Goal: Transaction & Acquisition: Purchase product/service

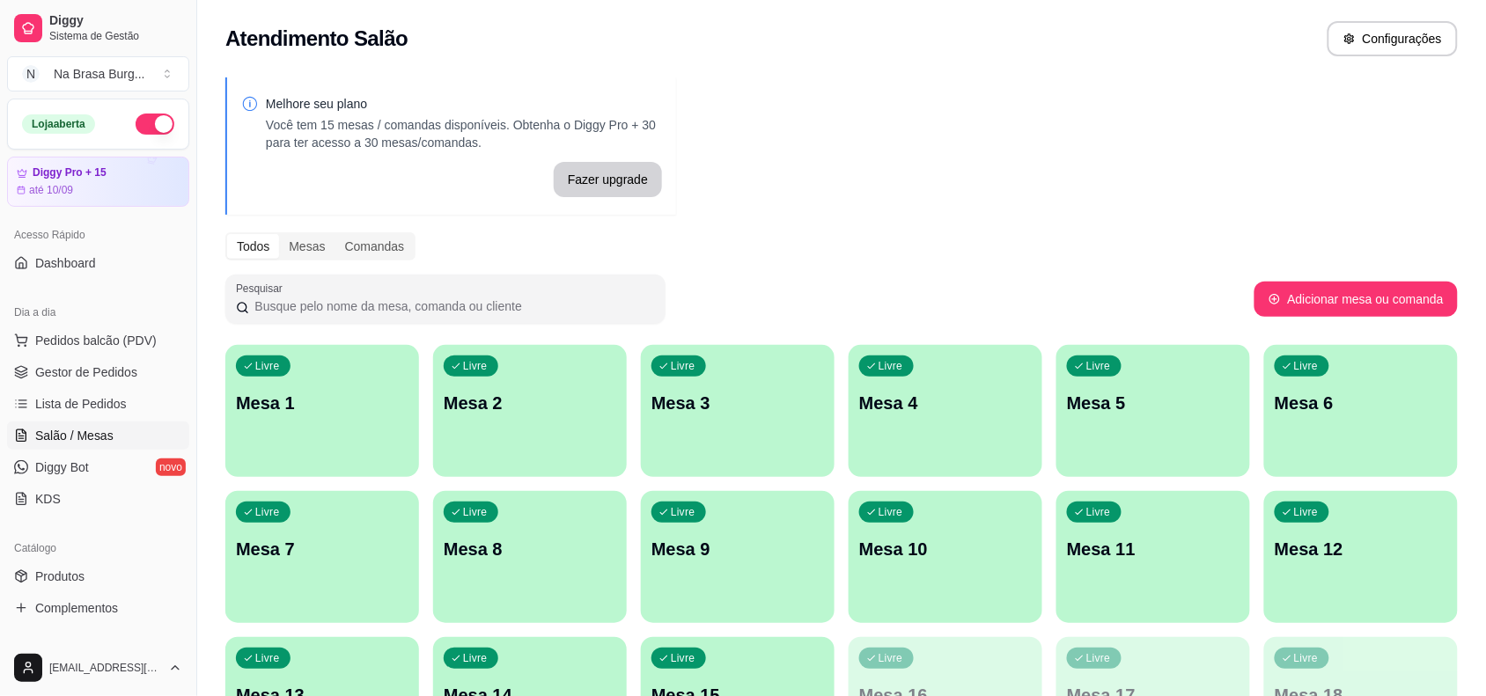
click at [349, 449] on div "Livre Mesa 1" at bounding box center [322, 400] width 194 height 111
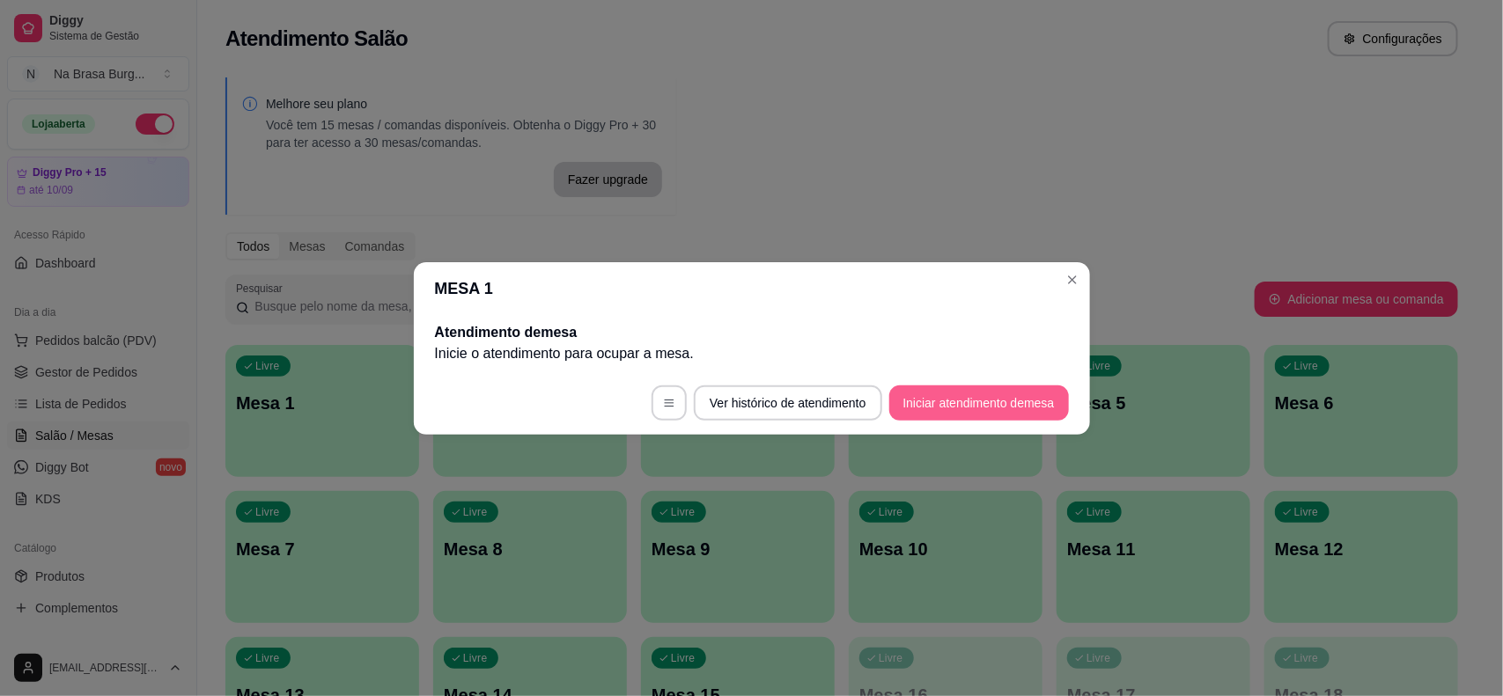
click at [1030, 386] on button "Iniciar atendimento de mesa" at bounding box center [979, 403] width 180 height 35
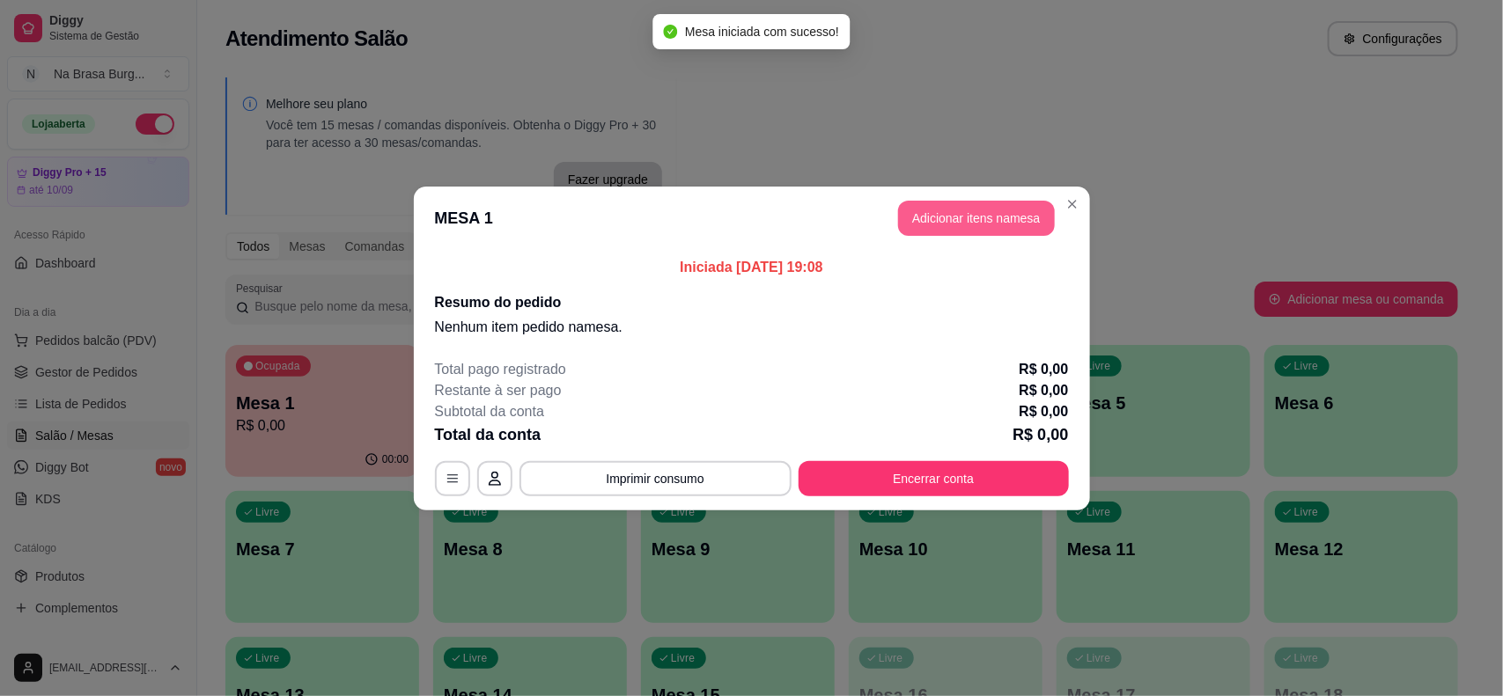
click at [925, 224] on button "Adicionar itens na mesa" at bounding box center [976, 218] width 157 height 35
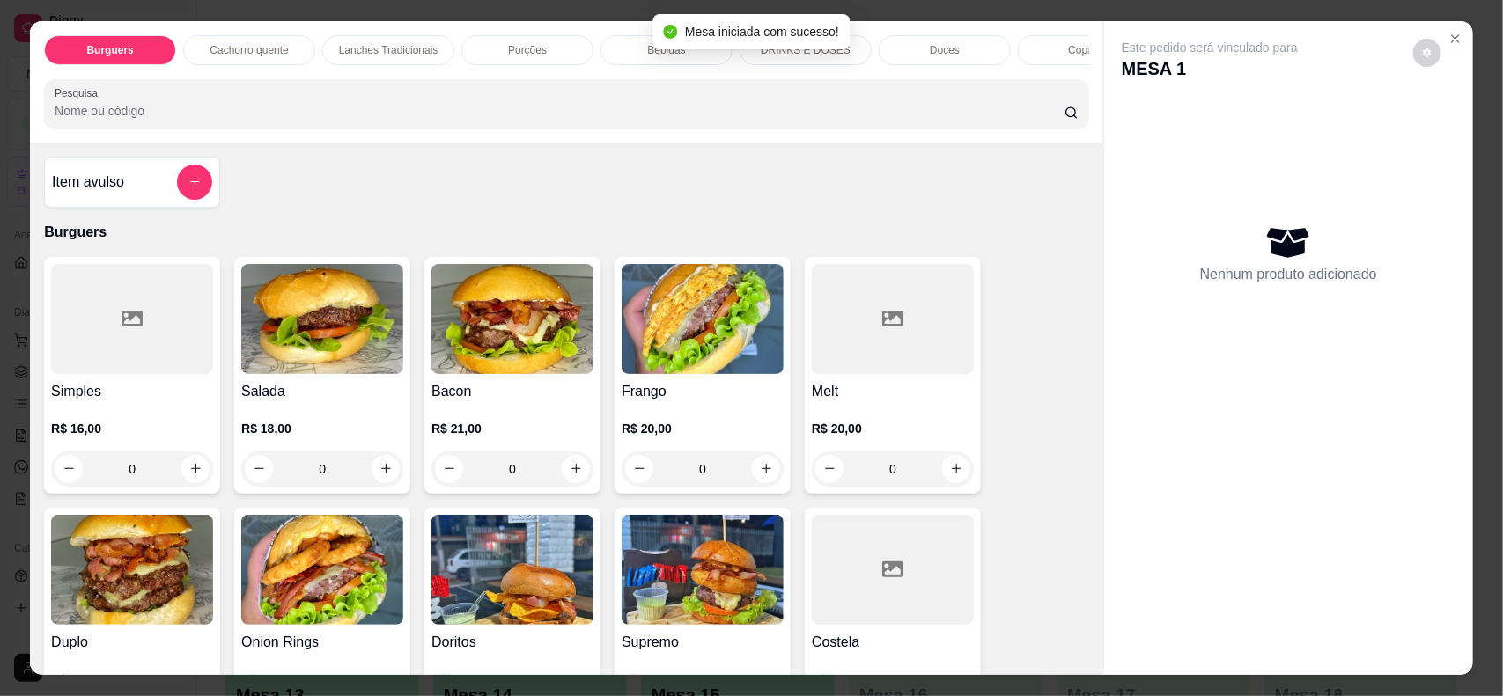
click at [156, 358] on div at bounding box center [132, 319] width 162 height 110
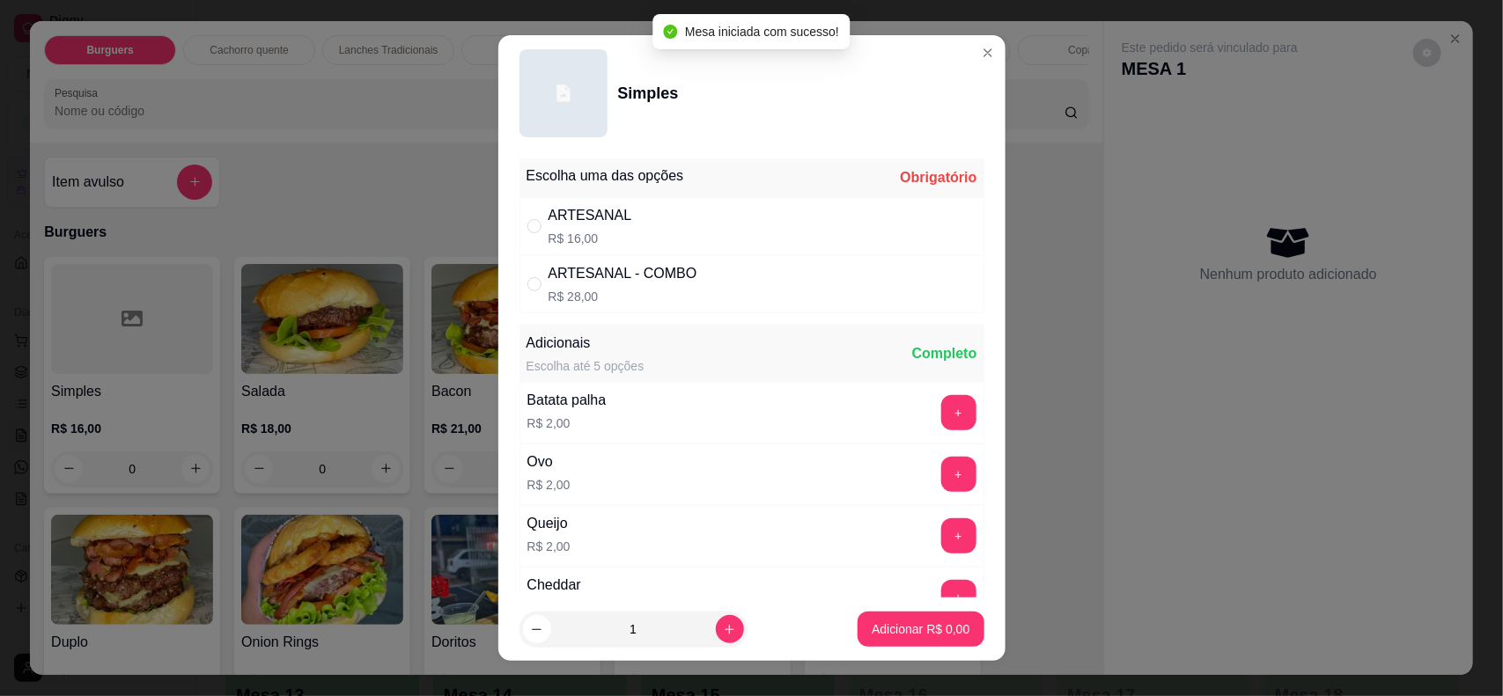
click at [607, 209] on div "ARTESANAL" at bounding box center [590, 215] width 84 height 21
radio input "true"
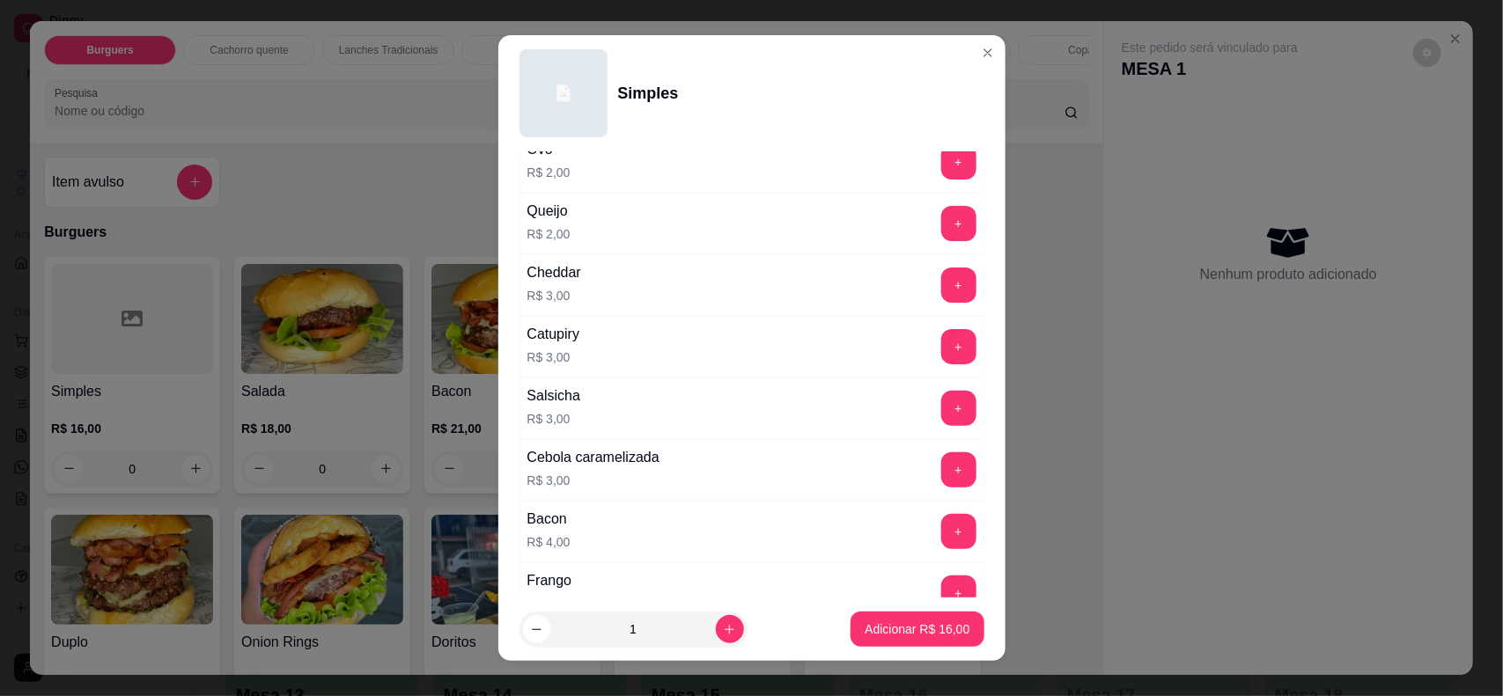
scroll to position [440, 0]
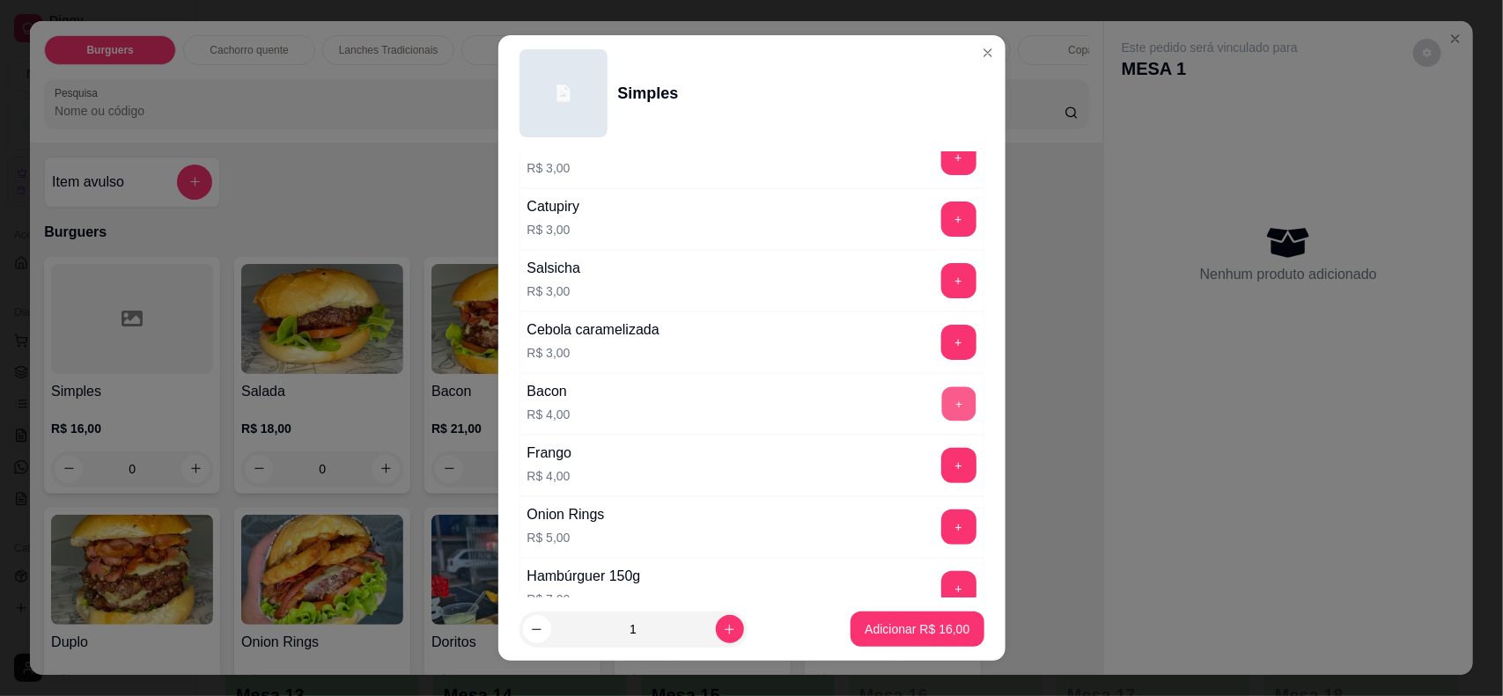
click at [941, 408] on button "+" at bounding box center [958, 403] width 34 height 34
click at [941, 588] on button "+" at bounding box center [958, 588] width 35 height 35
click at [907, 610] on footer "1 Adicionar R$ 27,00" at bounding box center [751, 629] width 507 height 63
click at [904, 622] on p "Adicionar R$ 27,00" at bounding box center [916, 630] width 105 height 18
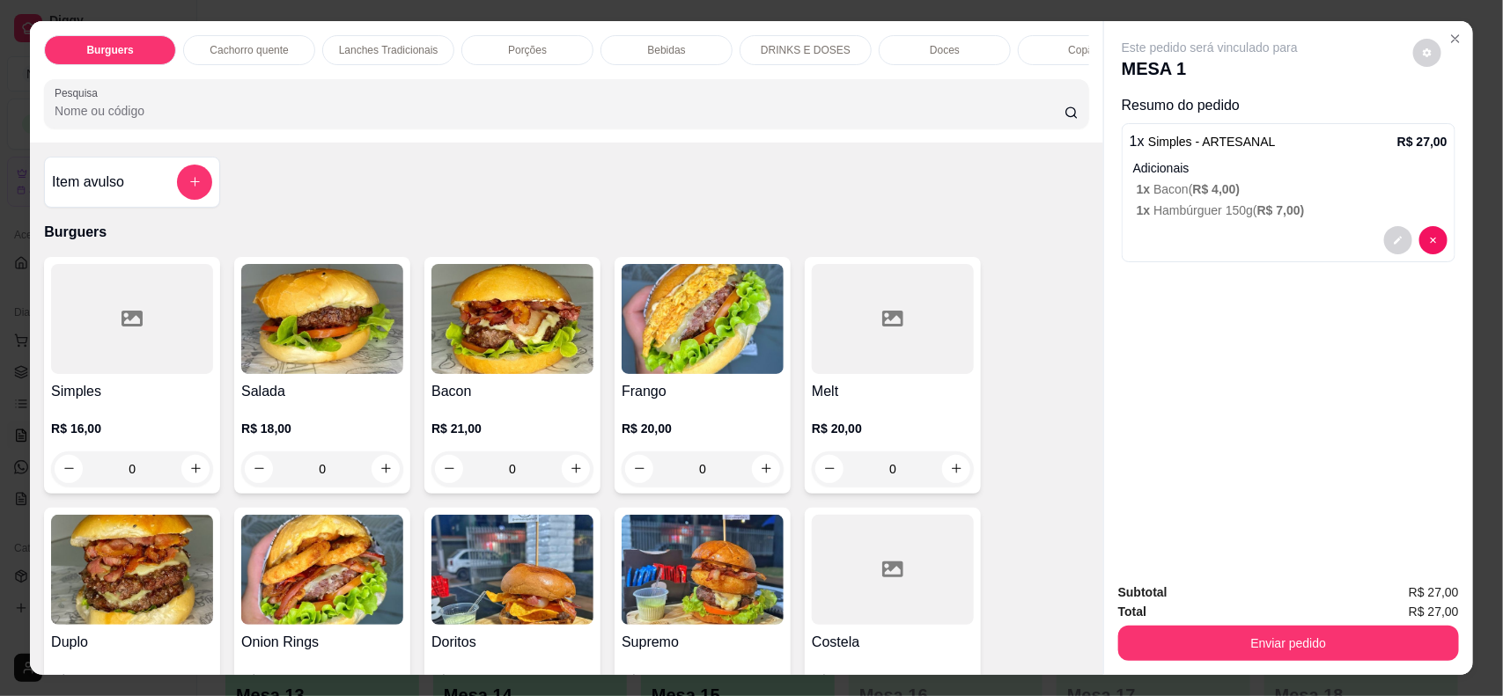
click at [526, 370] on img at bounding box center [512, 319] width 162 height 110
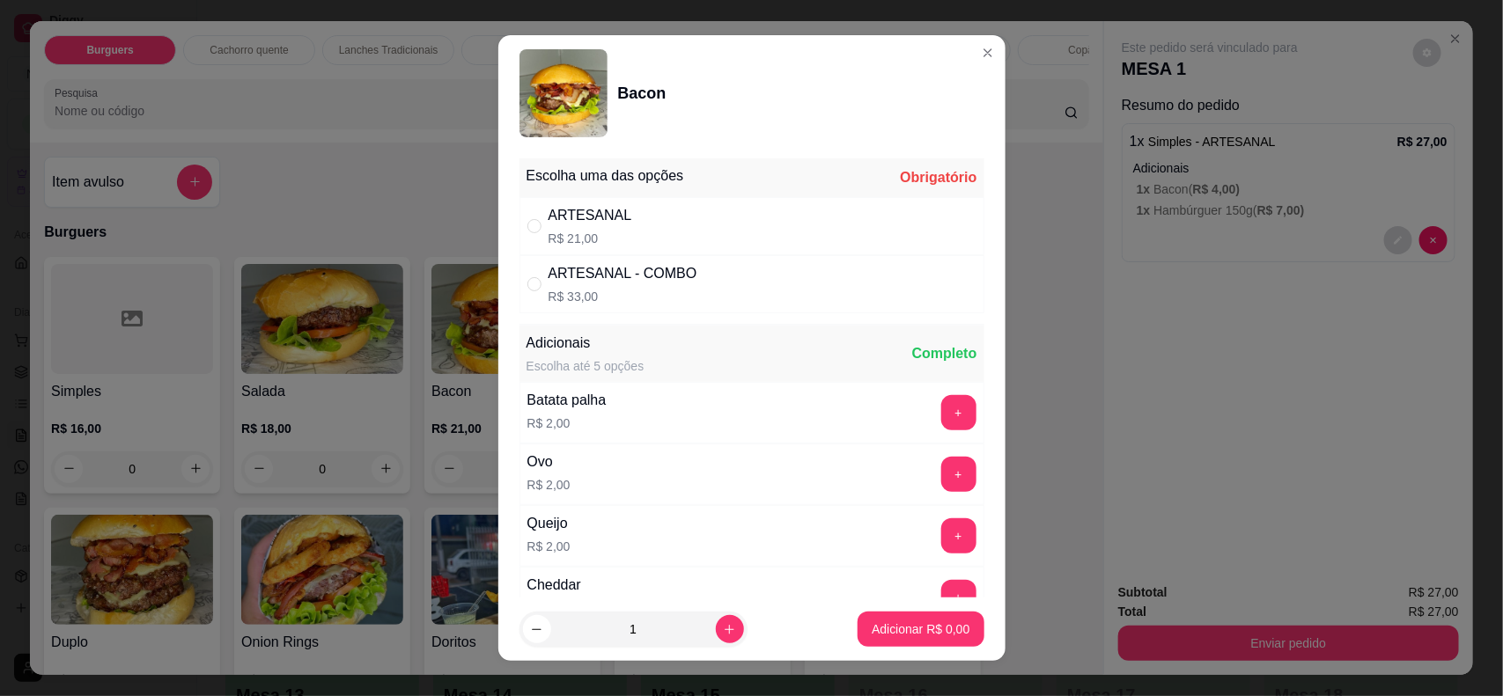
click at [754, 213] on div "ARTESANAL R$ 21,00" at bounding box center [751, 226] width 465 height 58
radio input "true"
click at [885, 634] on p "Adicionar R$ 21,00" at bounding box center [916, 630] width 105 height 18
type input "1"
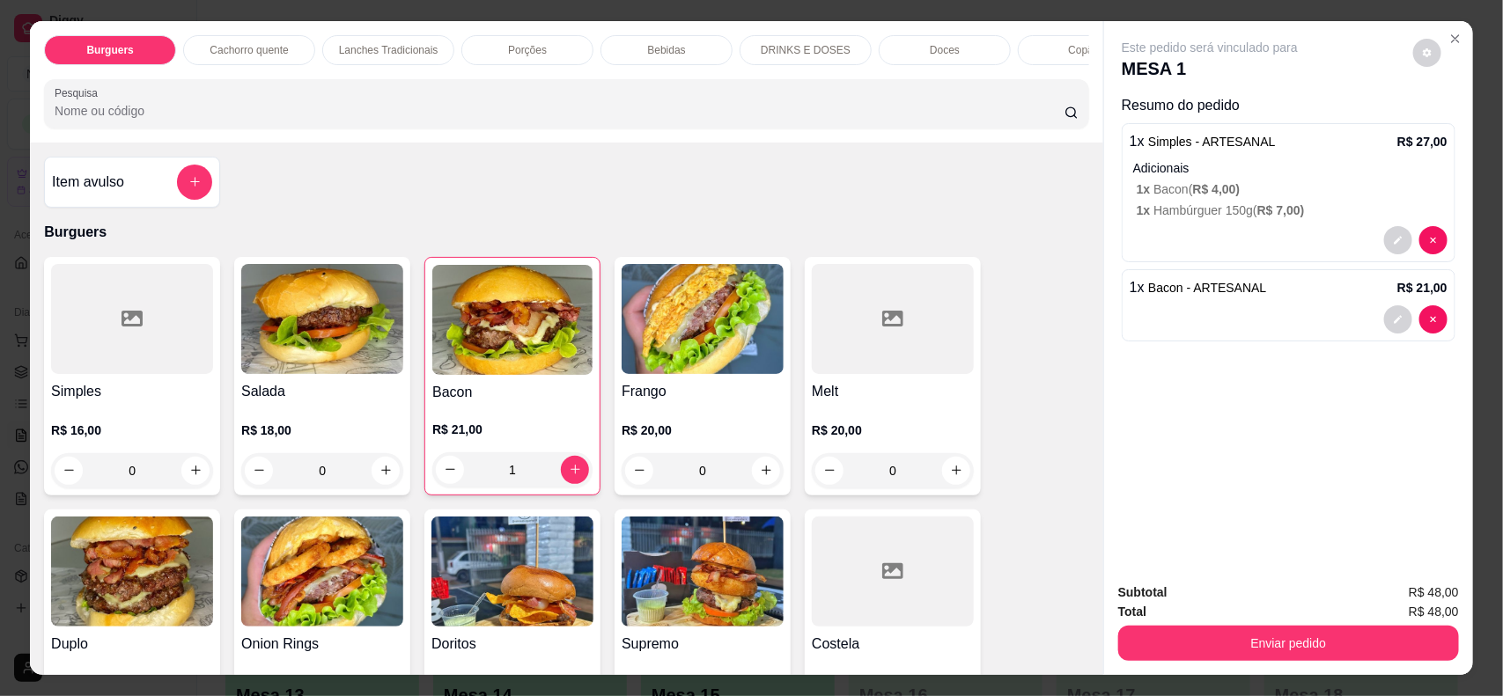
click at [683, 40] on div "Bebidas" at bounding box center [666, 50] width 132 height 30
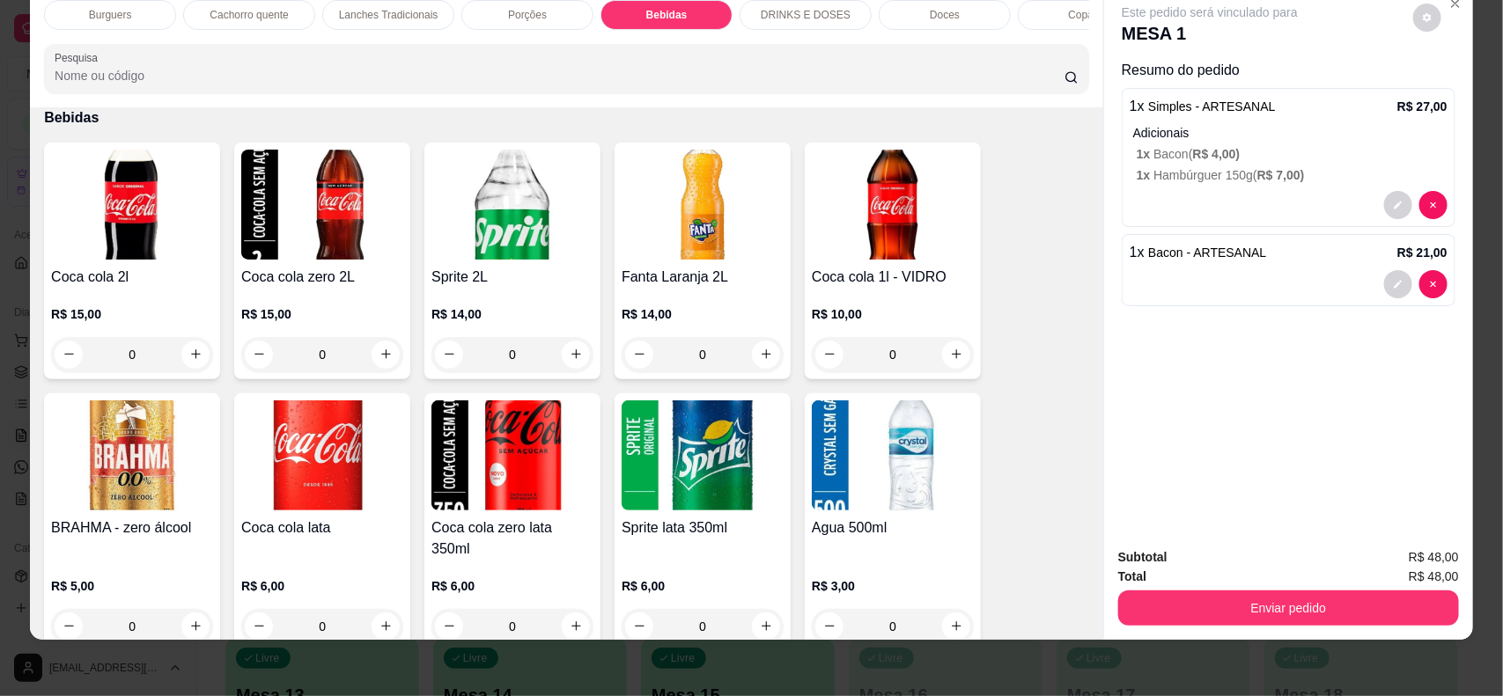
click at [874, 260] on img at bounding box center [893, 205] width 162 height 110
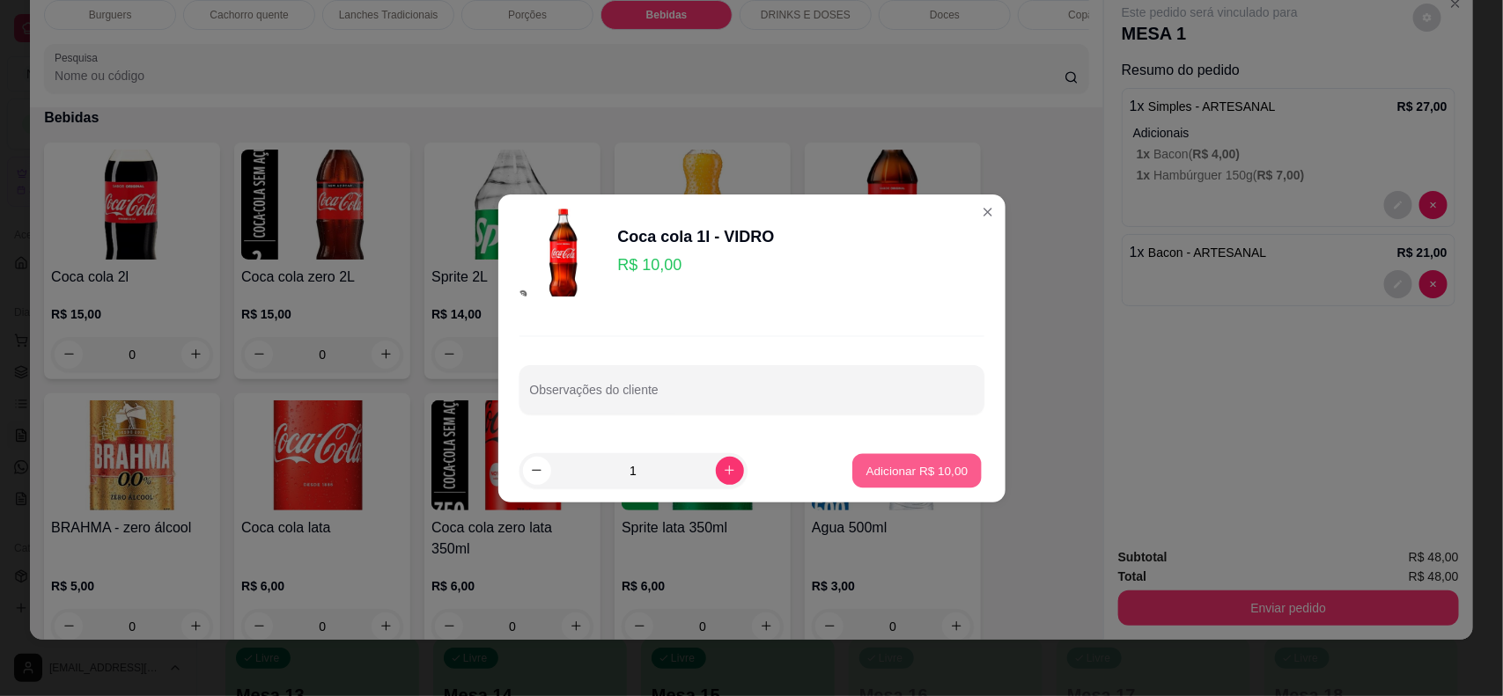
click at [936, 467] on p "Adicionar R$ 10,00" at bounding box center [917, 470] width 102 height 17
type input "1"
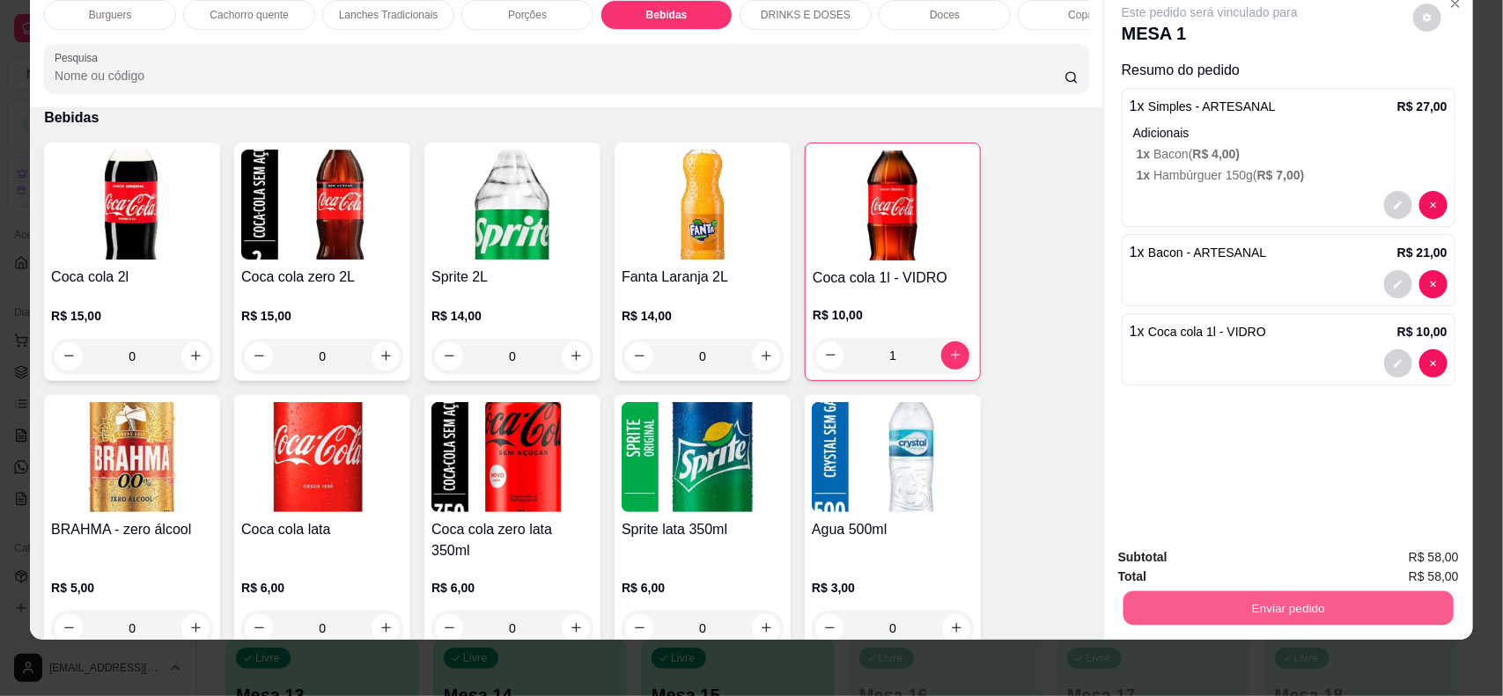
click at [1180, 608] on button "Enviar pedido" at bounding box center [1288, 609] width 330 height 34
click at [1248, 561] on button "Não registrar e enviar pedido" at bounding box center [1228, 564] width 183 height 33
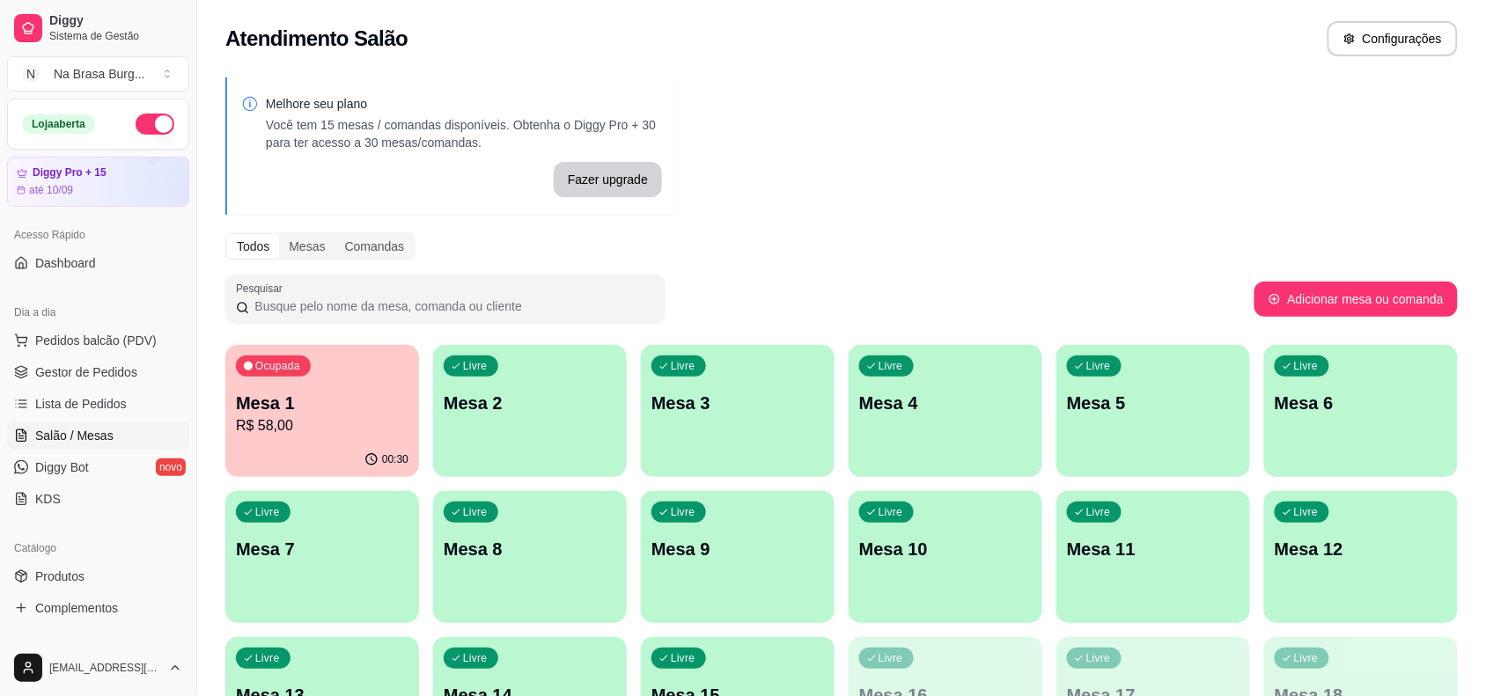
click at [335, 409] on p "Mesa 1" at bounding box center [322, 403] width 173 height 25
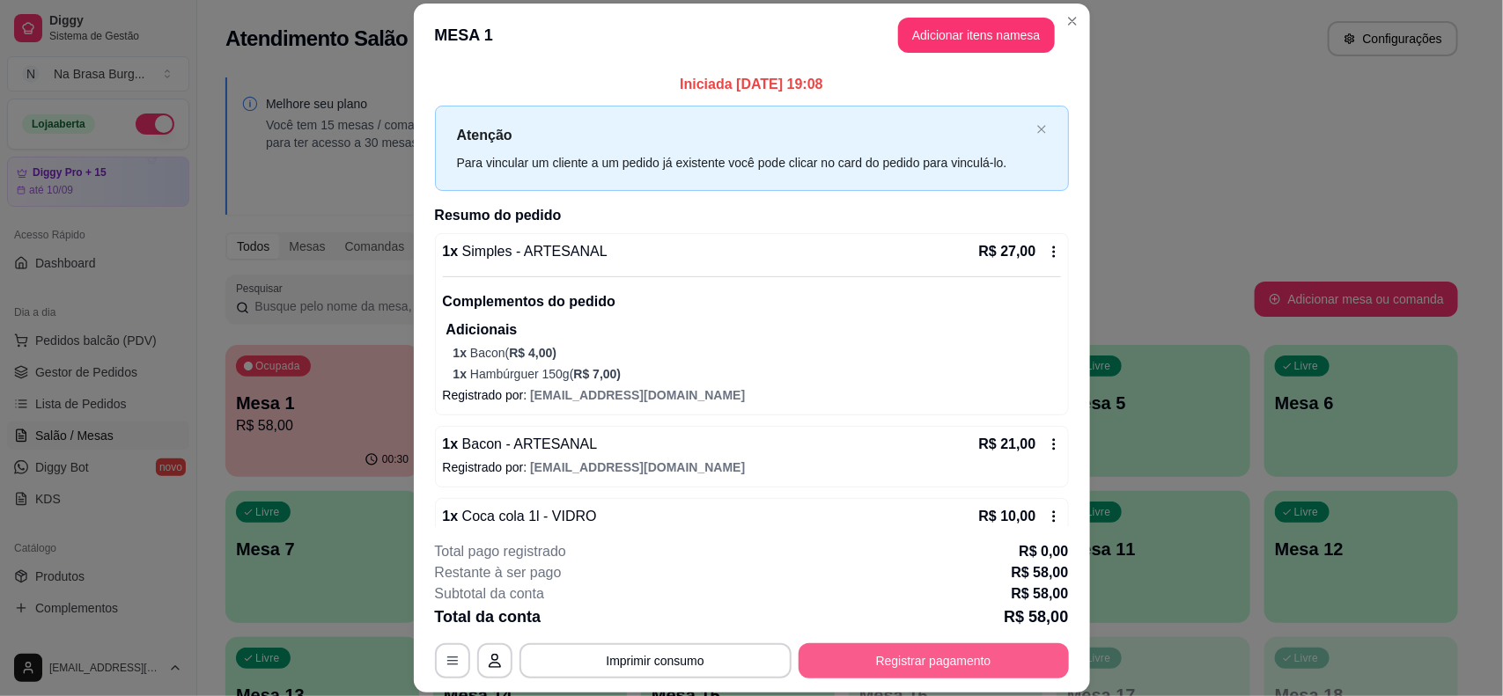
click at [852, 648] on button "Registrar pagamento" at bounding box center [933, 661] width 270 height 35
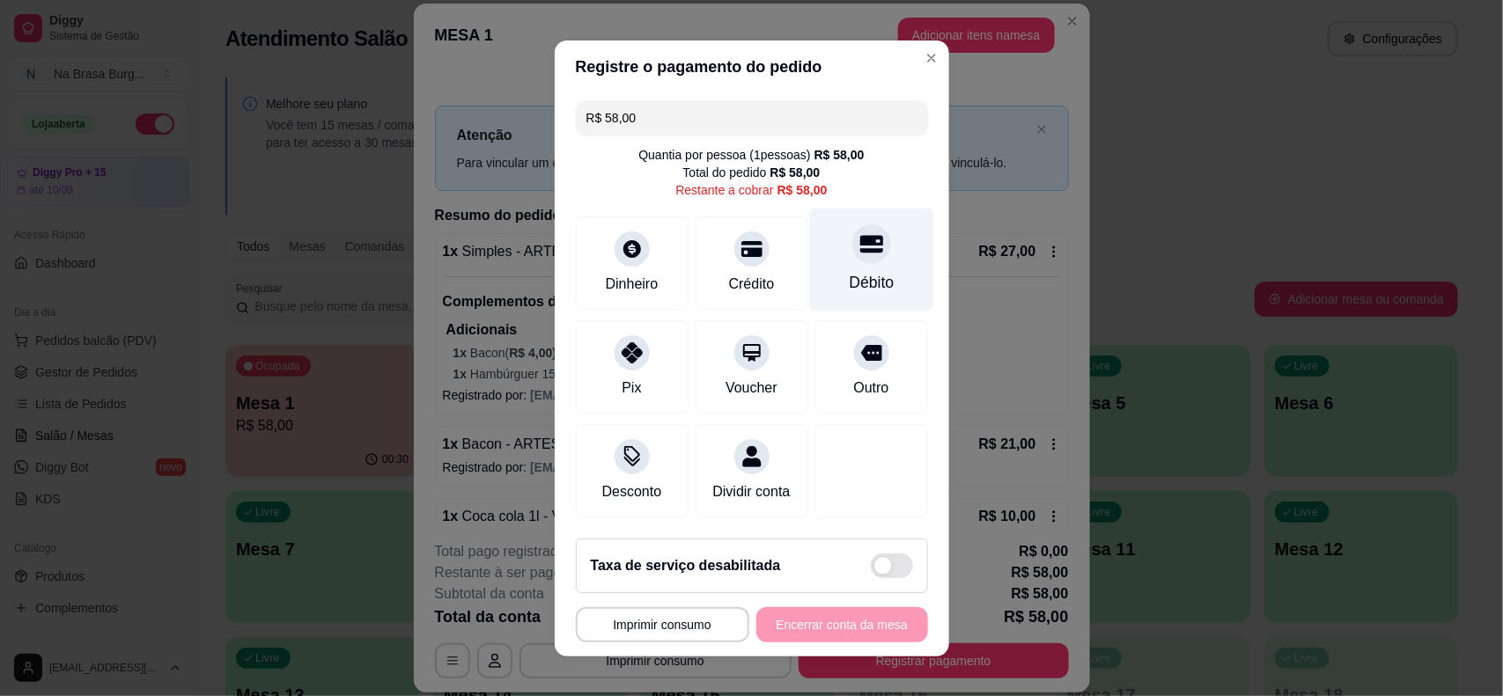
click at [838, 265] on div "Débito" at bounding box center [871, 259] width 124 height 103
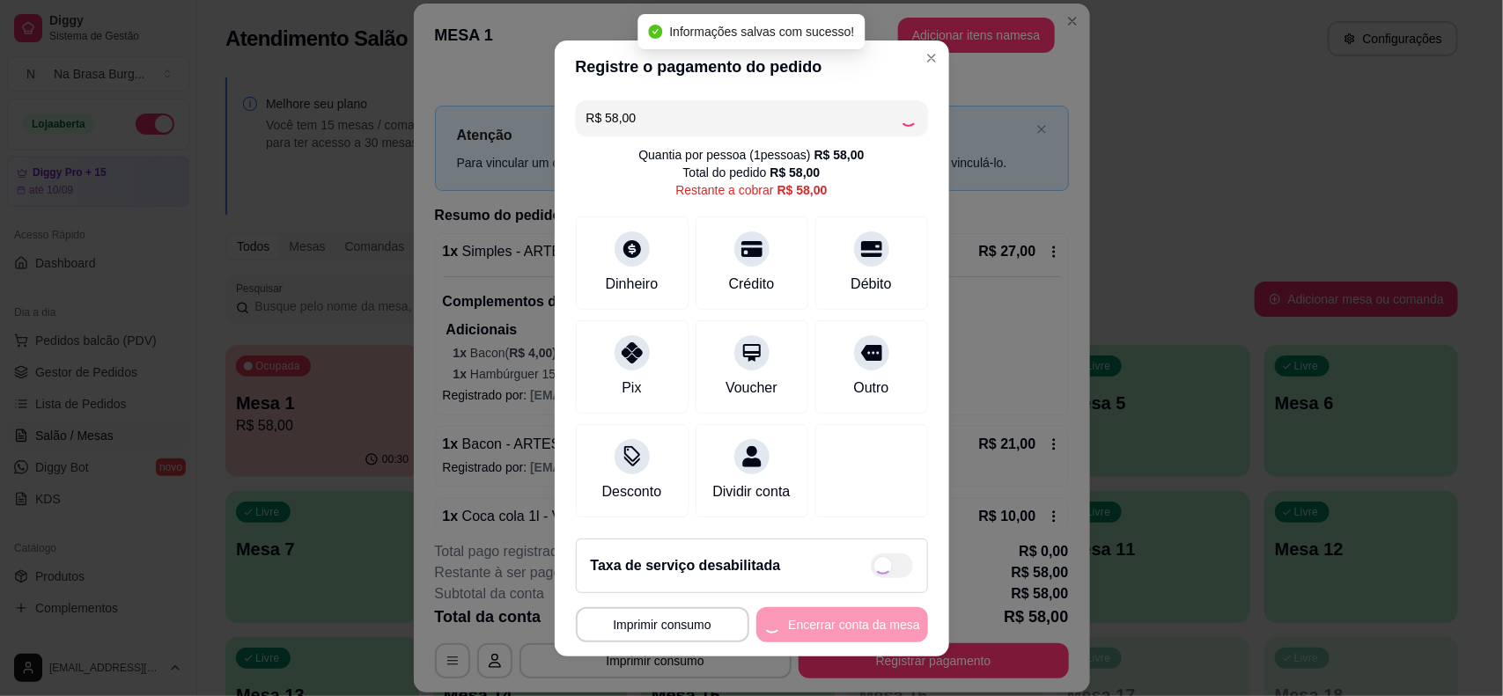
type input "R$ 0,00"
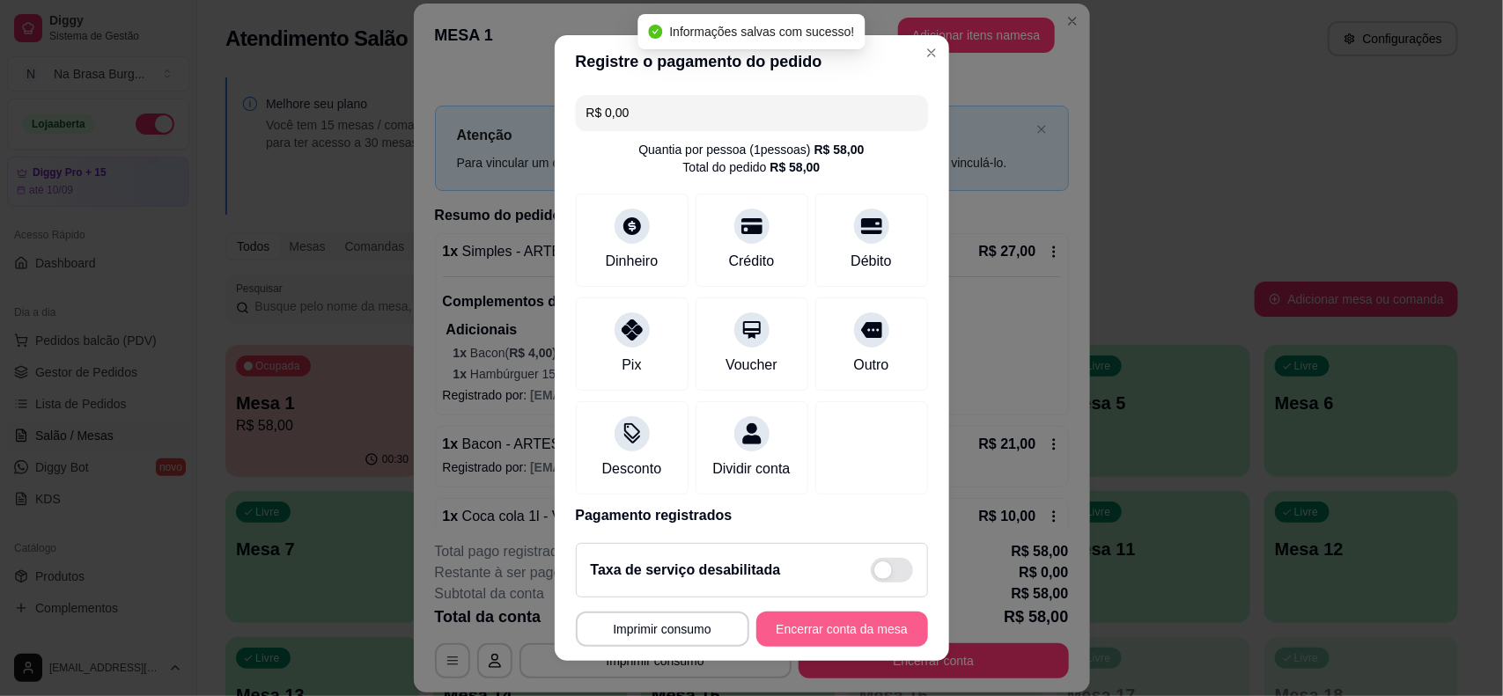
click at [805, 631] on button "Encerrar conta da mesa" at bounding box center [842, 629] width 172 height 35
